Goal: Information Seeking & Learning: Check status

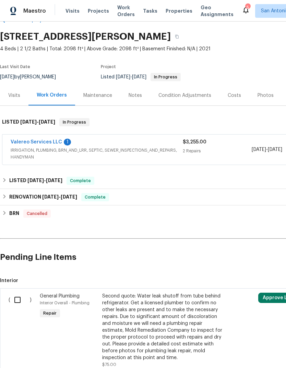
scroll to position [20, 0]
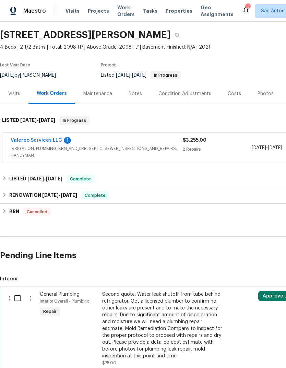
click at [43, 139] on link "Valereo Services LLC" at bounding box center [36, 140] width 51 height 5
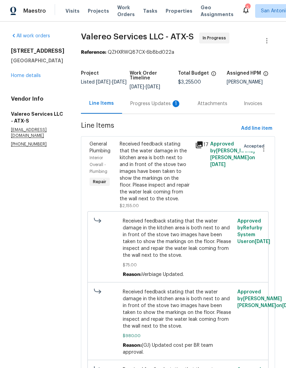
click at [151, 103] on div "Progress Updates 1" at bounding box center [155, 103] width 51 height 7
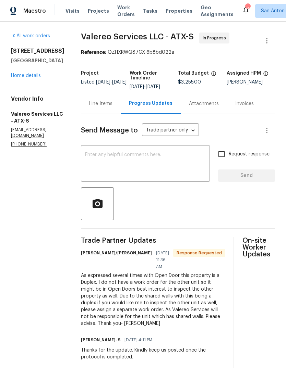
click at [21, 78] on link "Home details" at bounding box center [26, 75] width 30 height 5
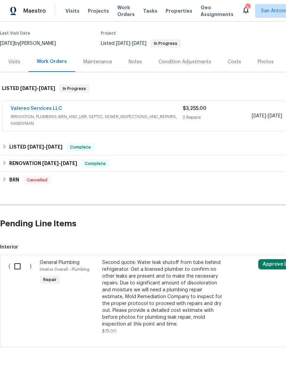
scroll to position [52, 0]
click at [24, 110] on link "Valereo Services LLC" at bounding box center [36, 108] width 51 height 5
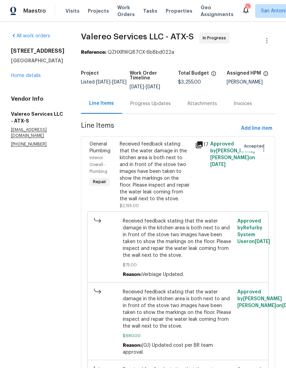
click at [162, 170] on div "Received feedback stating that the water damage in the kitchen area is both nex…" at bounding box center [155, 172] width 71 height 62
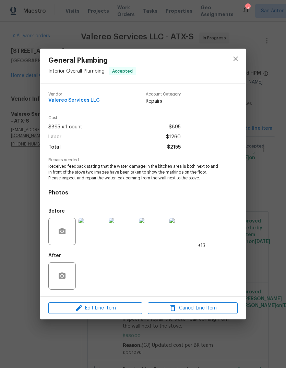
click at [96, 237] on img at bounding box center [91, 231] width 27 height 27
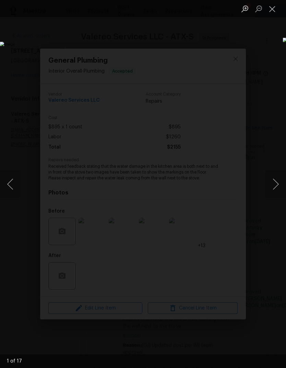
click at [278, 184] on button "Next image" at bounding box center [275, 184] width 21 height 27
click at [277, 182] on button "Next image" at bounding box center [275, 184] width 21 height 27
click at [278, 183] on button "Next image" at bounding box center [275, 184] width 21 height 27
click at [277, 181] on button "Next image" at bounding box center [275, 184] width 21 height 27
click at [278, 180] on button "Next image" at bounding box center [275, 184] width 21 height 27
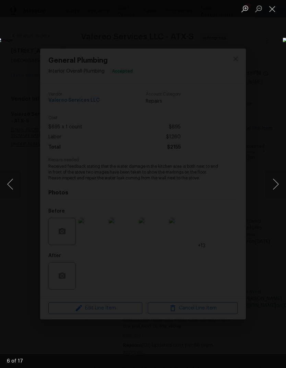
click at [277, 182] on button "Next image" at bounding box center [275, 184] width 21 height 27
click at [275, 183] on button "Next image" at bounding box center [275, 184] width 21 height 27
click at [276, 185] on button "Next image" at bounding box center [275, 184] width 21 height 27
click at [277, 187] on button "Next image" at bounding box center [275, 184] width 21 height 27
click at [276, 184] on button "Next image" at bounding box center [275, 184] width 21 height 27
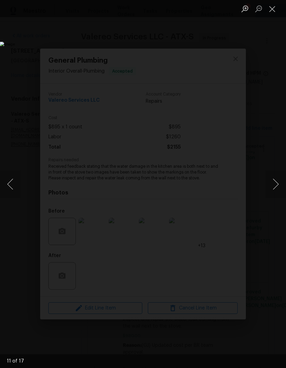
click at [278, 183] on button "Next image" at bounding box center [275, 184] width 21 height 27
click at [278, 186] on button "Next image" at bounding box center [275, 184] width 21 height 27
click at [276, 185] on button "Next image" at bounding box center [275, 184] width 21 height 27
click at [277, 186] on button "Next image" at bounding box center [275, 184] width 21 height 27
click at [276, 187] on button "Next image" at bounding box center [275, 184] width 21 height 27
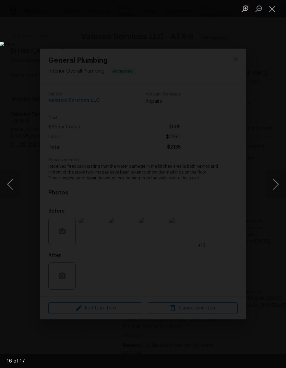
click at [276, 186] on button "Next image" at bounding box center [275, 184] width 21 height 27
click at [277, 185] on button "Next image" at bounding box center [275, 184] width 21 height 27
click at [275, 183] on button "Next image" at bounding box center [275, 184] width 21 height 27
click at [277, 182] on button "Next image" at bounding box center [275, 184] width 21 height 27
click at [275, 10] on button "Close lightbox" at bounding box center [272, 9] width 14 height 12
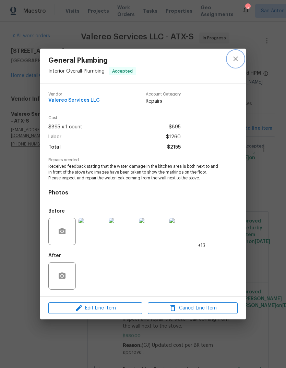
click at [236, 54] on button "close" at bounding box center [235, 59] width 16 height 16
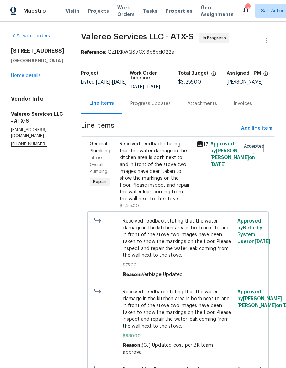
click at [276, 102] on div "All work orders 540 Fieldwood Dr Unit A Buda, TX 78610 Home details Vendor Info…" at bounding box center [143, 315] width 286 height 587
click at [18, 78] on link "Home details" at bounding box center [26, 75] width 30 height 5
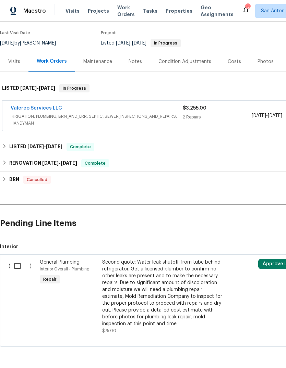
scroll to position [52, 0]
click at [21, 59] on div "Visits" at bounding box center [14, 62] width 28 height 20
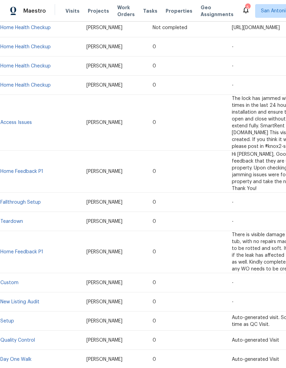
scroll to position [157, 0]
click at [20, 250] on link "Home Feedback P1" at bounding box center [21, 252] width 43 height 5
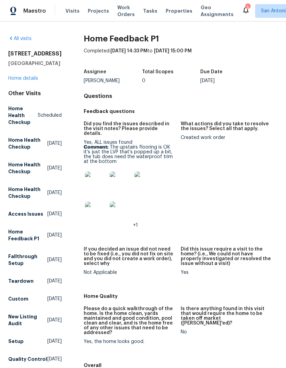
click at [97, 181] on img at bounding box center [96, 183] width 22 height 22
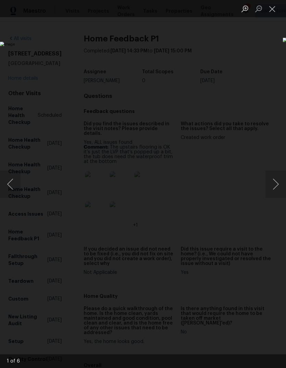
click at [273, 183] on button "Next image" at bounding box center [275, 184] width 21 height 27
click at [275, 186] on button "Next image" at bounding box center [275, 184] width 21 height 27
click at [276, 180] on button "Next image" at bounding box center [275, 184] width 21 height 27
click at [275, 12] on button "Close lightbox" at bounding box center [272, 9] width 14 height 12
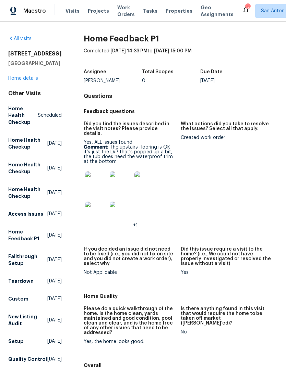
click at [26, 81] on link "Home details" at bounding box center [23, 78] width 30 height 5
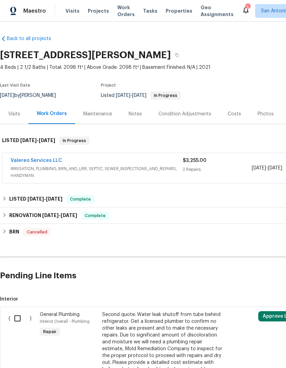
click at [19, 113] on div "Visits" at bounding box center [14, 114] width 12 height 7
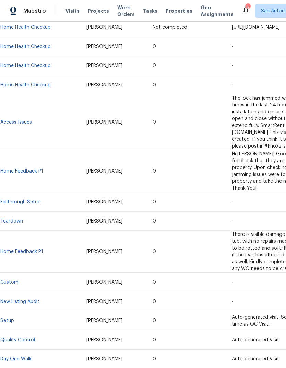
scroll to position [157, 0]
click at [13, 319] on link "Setup" at bounding box center [7, 321] width 14 height 5
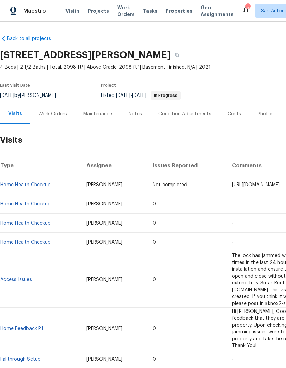
click at [261, 114] on div "Photos" at bounding box center [265, 114] width 16 height 7
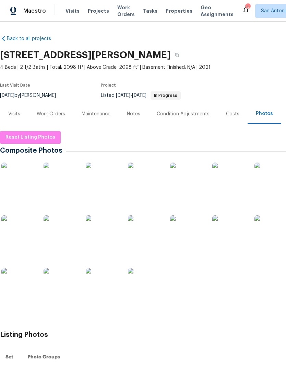
click at [63, 234] on img at bounding box center [60, 232] width 34 height 34
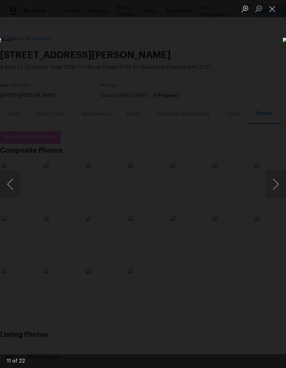
click at [277, 183] on button "Next image" at bounding box center [275, 184] width 21 height 27
click at [277, 184] on button "Next image" at bounding box center [275, 184] width 21 height 27
click at [277, 180] on button "Next image" at bounding box center [275, 184] width 21 height 27
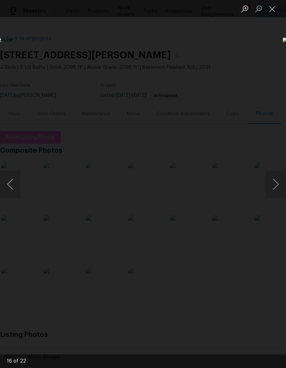
click at [278, 182] on button "Next image" at bounding box center [275, 184] width 21 height 27
click at [278, 183] on button "Next image" at bounding box center [275, 184] width 21 height 27
click at [278, 184] on button "Next image" at bounding box center [275, 184] width 21 height 27
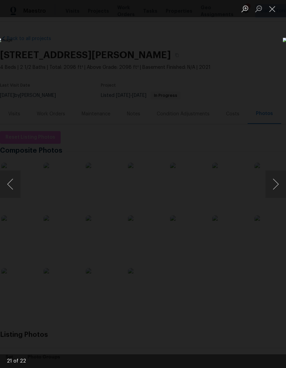
click at [278, 183] on button "Next image" at bounding box center [275, 184] width 21 height 27
click at [278, 182] on button "Next image" at bounding box center [275, 184] width 21 height 27
click at [278, 176] on button "Next image" at bounding box center [275, 184] width 21 height 27
click at [279, 180] on button "Next image" at bounding box center [275, 184] width 21 height 27
click at [279, 178] on button "Next image" at bounding box center [275, 184] width 21 height 27
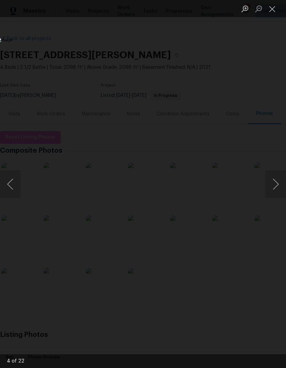
click at [281, 172] on button "Next image" at bounding box center [275, 184] width 21 height 27
click at [282, 172] on button "Next image" at bounding box center [275, 184] width 21 height 27
click at [282, 171] on button "Next image" at bounding box center [275, 184] width 21 height 27
click at [273, 11] on button "Close lightbox" at bounding box center [272, 9] width 14 height 12
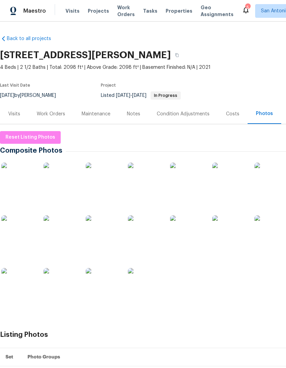
click at [49, 115] on div "Work Orders" at bounding box center [51, 114] width 28 height 7
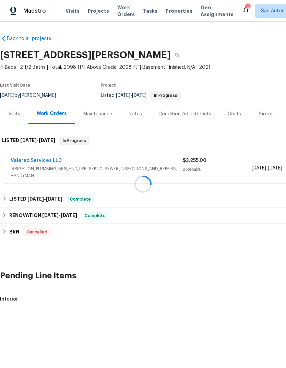
click at [29, 160] on div at bounding box center [143, 184] width 286 height 368
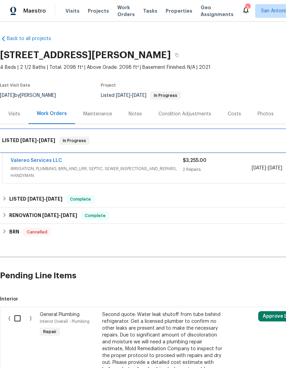
click at [26, 150] on div "LISTED 7/27/25 - 8/6/25 In Progress" at bounding box center [193, 141] width 387 height 22
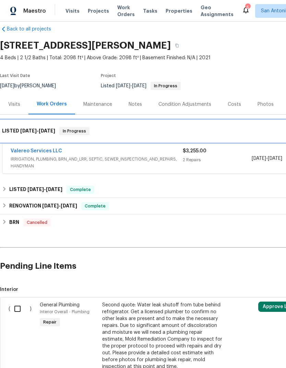
scroll to position [9, 0]
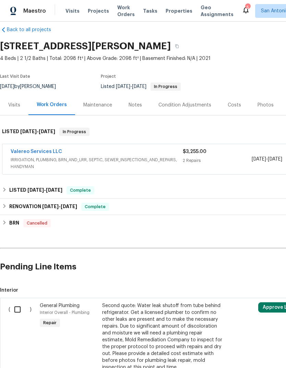
click at [36, 151] on link "Valereo Services LLC" at bounding box center [36, 151] width 51 height 5
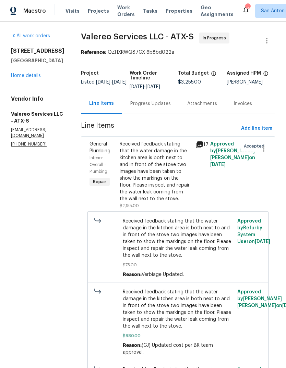
click at [148, 98] on div "Progress Updates" at bounding box center [150, 103] width 57 height 20
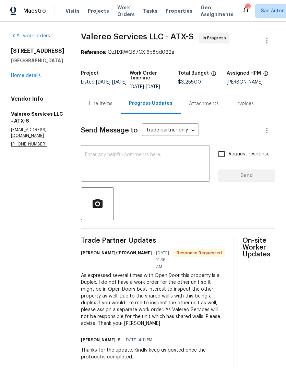
click at [29, 78] on link "Home details" at bounding box center [26, 75] width 30 height 5
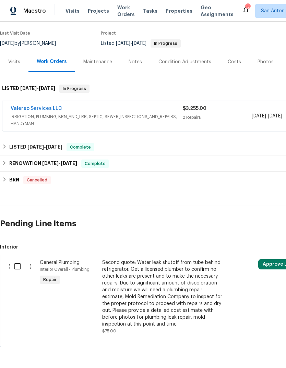
scroll to position [52, 0]
click at [28, 110] on link "Valereo Services LLC" at bounding box center [36, 108] width 51 height 5
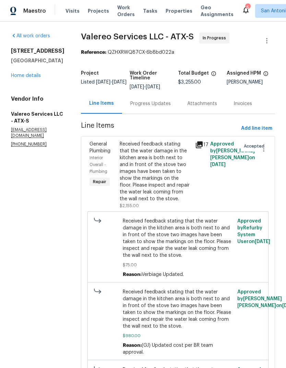
click at [29, 78] on link "Home details" at bounding box center [26, 75] width 30 height 5
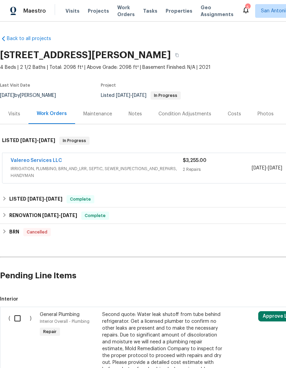
click at [52, 159] on link "Valereo Services LLC" at bounding box center [36, 160] width 51 height 5
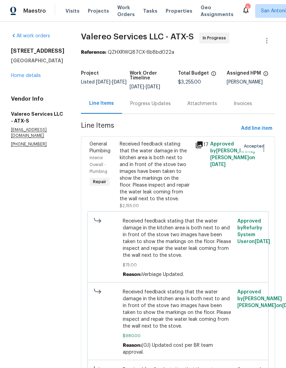
click at [135, 104] on div "Progress Updates" at bounding box center [150, 103] width 40 height 7
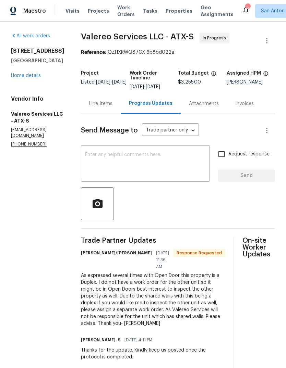
click at [30, 78] on link "Home details" at bounding box center [26, 75] width 30 height 5
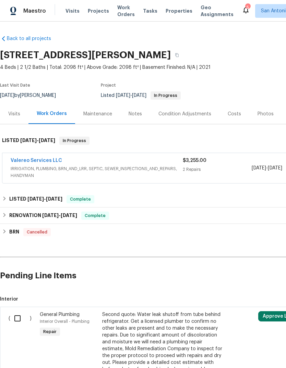
click at [10, 113] on div "Visits" at bounding box center [14, 114] width 12 height 7
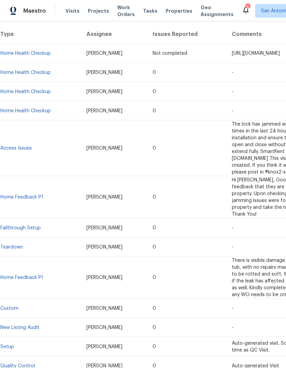
scroll to position [23, 0]
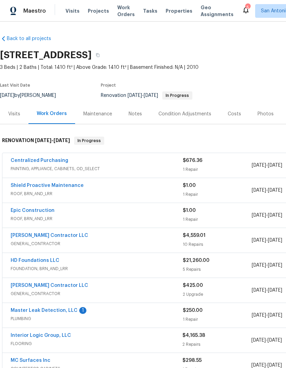
click at [58, 312] on link "Master Leak Detection, LLC" at bounding box center [44, 310] width 67 height 5
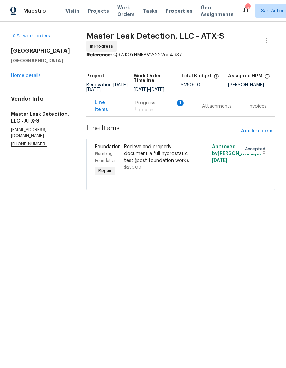
click at [149, 113] on div "Progress Updates 1" at bounding box center [160, 107] width 50 height 14
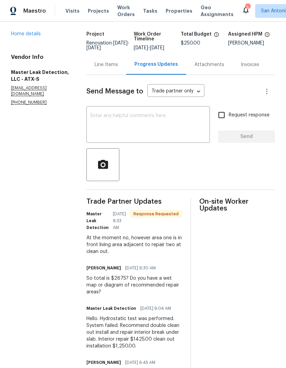
scroll to position [41, 0]
click at [191, 351] on div "Trade Partner Updates Master Leak Detection 08/26/2025 9:33 AM Response Request…" at bounding box center [180, 292] width 188 height 186
click at [30, 37] on link "Home details" at bounding box center [26, 34] width 30 height 5
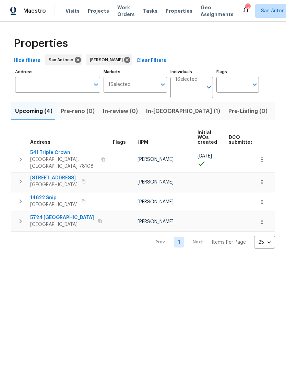
click at [157, 108] on span "In-reno (1)" at bounding box center [183, 112] width 74 height 10
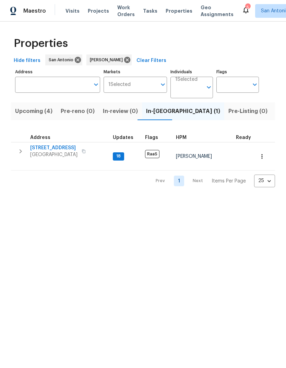
click at [27, 151] on button "button" at bounding box center [21, 152] width 14 height 14
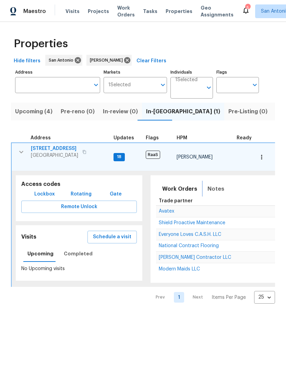
click at [212, 184] on span "Notes" at bounding box center [215, 189] width 17 height 10
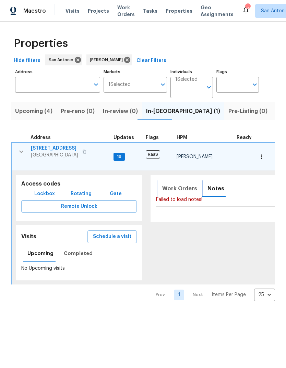
click at [175, 184] on span "Work Orders" at bounding box center [179, 189] width 35 height 10
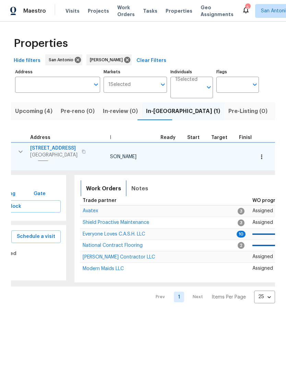
scroll to position [0, 72]
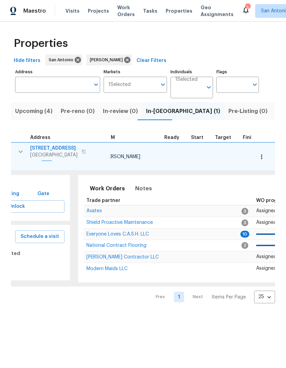
click at [133, 232] on span "Everyone Loves C.A.S.H. LLC" at bounding box center [117, 234] width 62 height 5
